Goal: Task Accomplishment & Management: Use online tool/utility

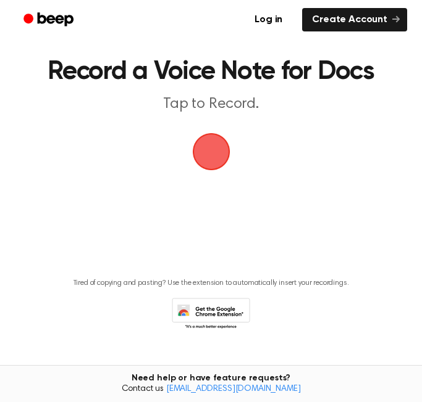
click at [228, 161] on span "button" at bounding box center [211, 152] width 35 height 35
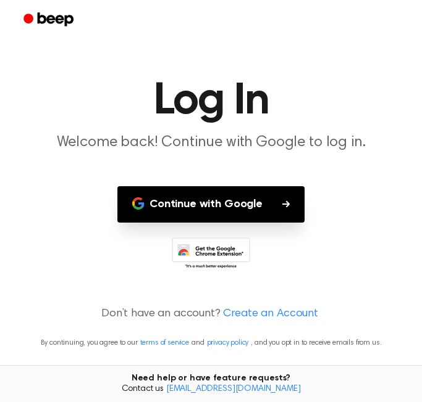
click at [228, 206] on button "Continue with Google" at bounding box center [210, 204] width 187 height 36
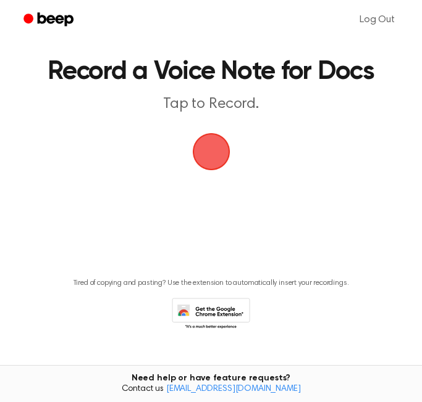
click at [227, 153] on span "button" at bounding box center [211, 152] width 35 height 35
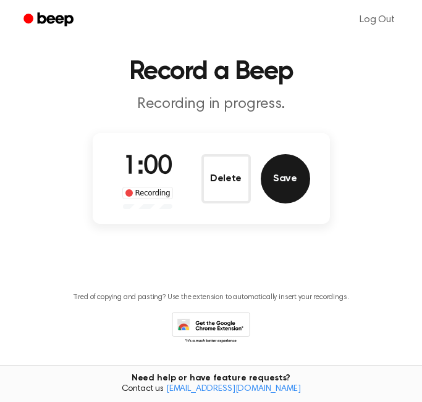
click at [300, 169] on button "Save" at bounding box center [284, 178] width 49 height 49
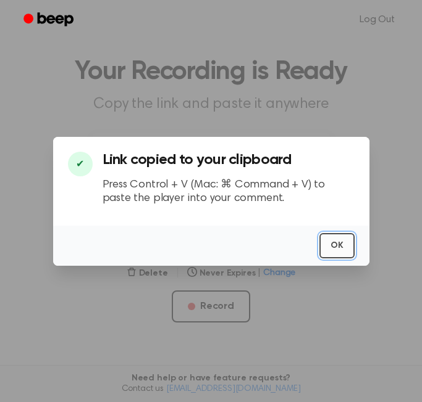
click at [330, 252] on button "OK" at bounding box center [336, 245] width 35 height 25
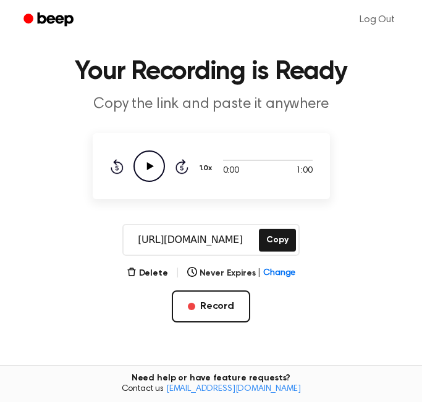
click at [148, 172] on icon "Play Audio" at bounding box center [148, 166] width 31 height 31
click at [140, 170] on icon "Pause Audio" at bounding box center [148, 166] width 31 height 31
click at [273, 240] on button "Copy" at bounding box center [277, 240] width 36 height 23
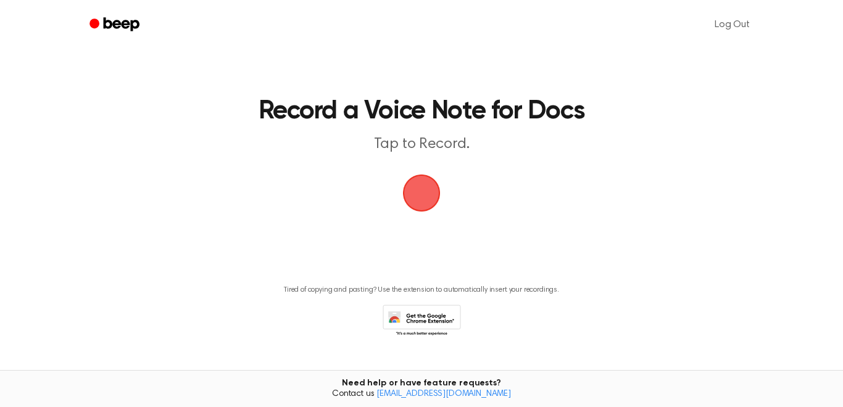
click at [429, 193] on span "button" at bounding box center [421, 193] width 35 height 35
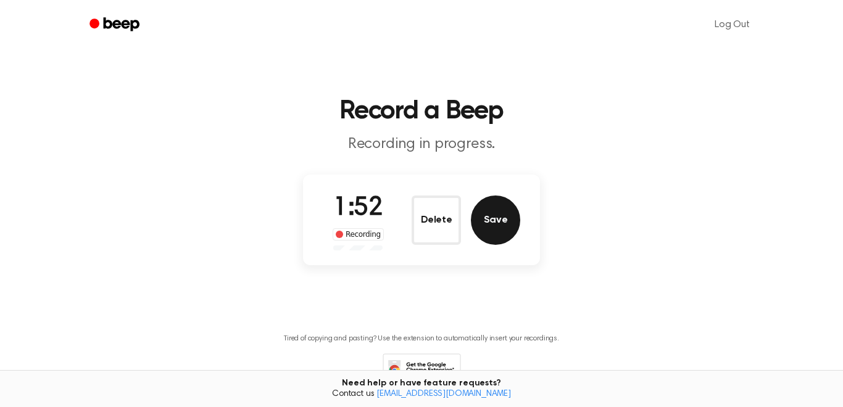
click at [501, 208] on button "Save" at bounding box center [495, 220] width 49 height 49
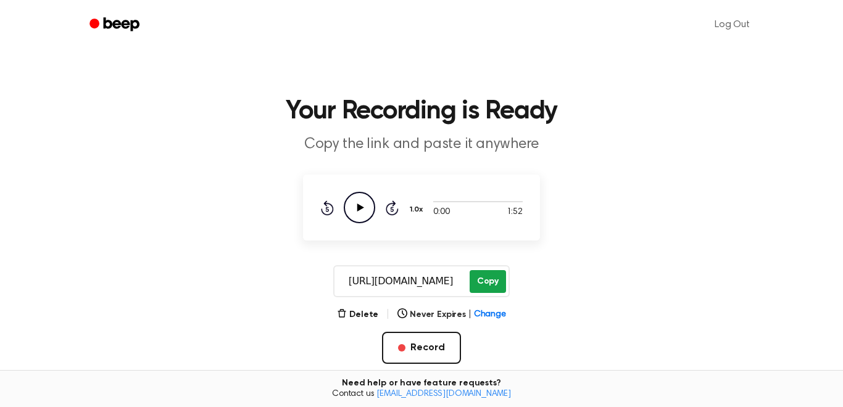
click at [483, 282] on button "Copy" at bounding box center [488, 281] width 36 height 23
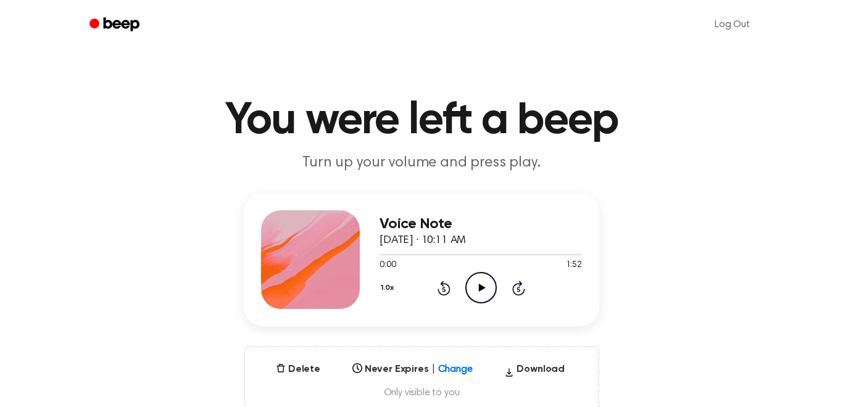
click at [487, 299] on icon "Play Audio" at bounding box center [480, 287] width 31 height 31
click at [487, 299] on icon "Pause Audio" at bounding box center [480, 287] width 31 height 31
click at [487, 299] on icon "Play Audio" at bounding box center [480, 287] width 31 height 31
click at [480, 292] on icon "Pause Audio" at bounding box center [480, 287] width 31 height 31
click at [480, 292] on icon "Play Audio" at bounding box center [480, 287] width 31 height 31
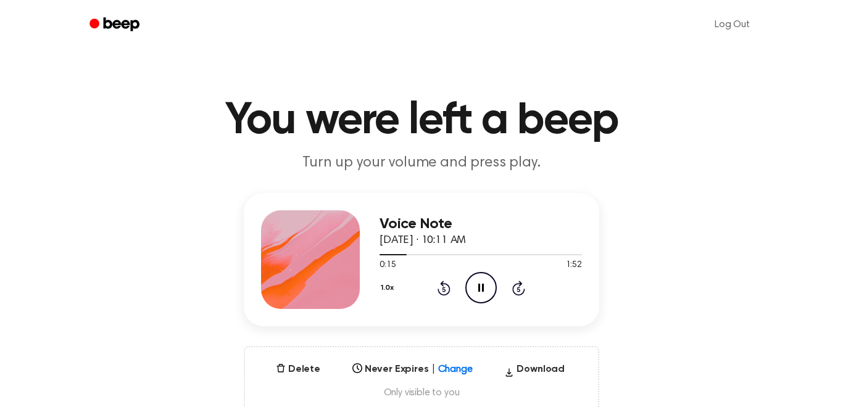
click at [479, 292] on icon "Pause Audio" at bounding box center [480, 287] width 31 height 31
